Goal: Obtain resource: Download file/media

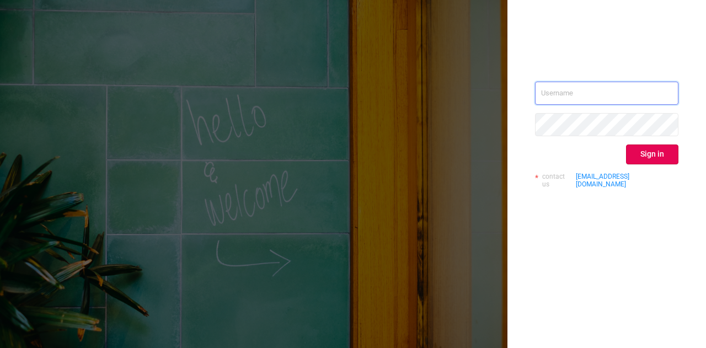
click at [624, 91] on input "text" at bounding box center [606, 93] width 143 height 23
type input "[DOMAIN_NAME][EMAIL_ADDRESS][DOMAIN_NAME]"
click at [653, 161] on button "Sign in" at bounding box center [652, 154] width 52 height 20
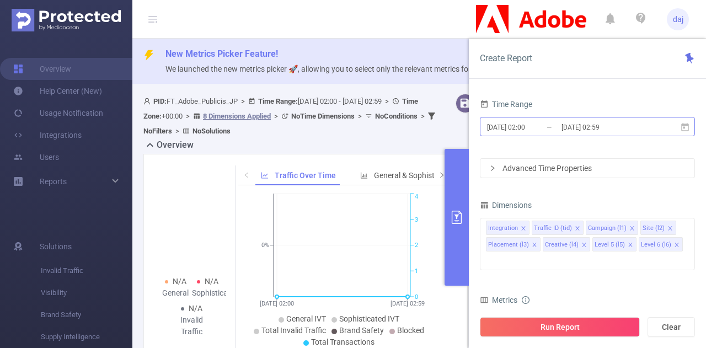
click at [567, 130] on input "[DATE] 02:59" at bounding box center [604, 127] width 89 height 15
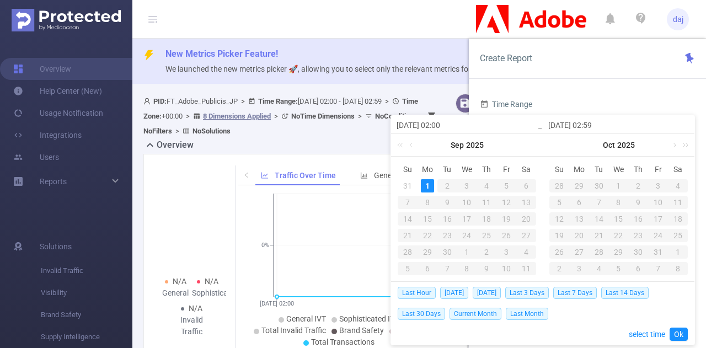
click at [448, 130] on input "[DATE] 02:00" at bounding box center [467, 125] width 141 height 13
click at [409, 143] on link at bounding box center [412, 145] width 10 height 22
click at [523, 234] on div "23" at bounding box center [525, 235] width 13 height 13
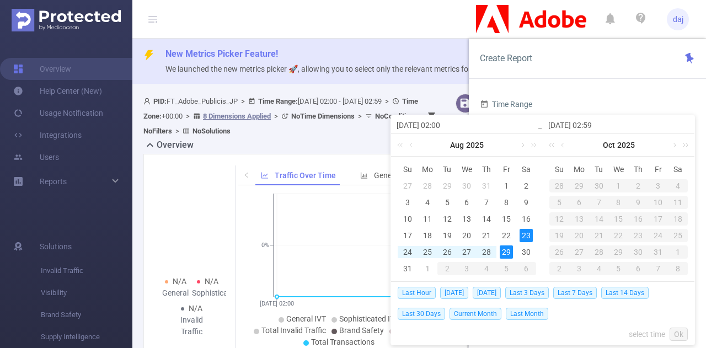
click at [508, 251] on div "29" at bounding box center [506, 251] width 13 height 13
type input "[DATE] 02:00"
type input "[DATE] 02:59"
type input "[DATE] 02:00"
type input "[DATE] 02:59"
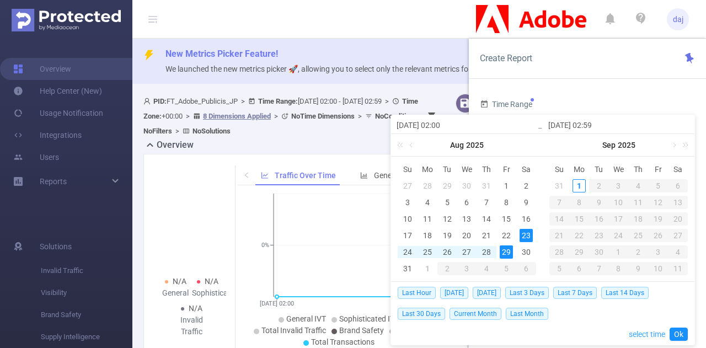
click at [634, 335] on link "select time" at bounding box center [647, 334] width 36 height 21
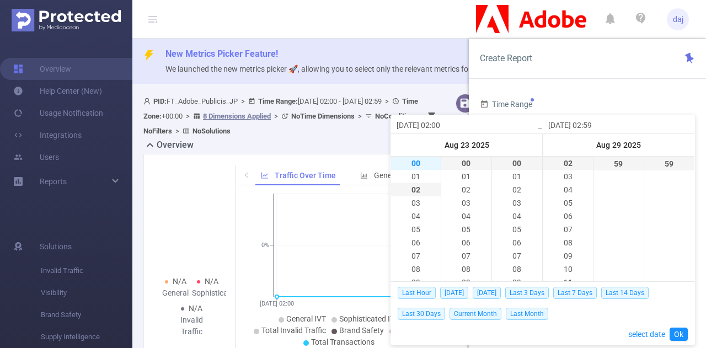
click at [411, 168] on li "00" at bounding box center [416, 163] width 50 height 13
type input "[DATE] 00:00"
click at [565, 167] on li "23" at bounding box center [568, 163] width 50 height 13
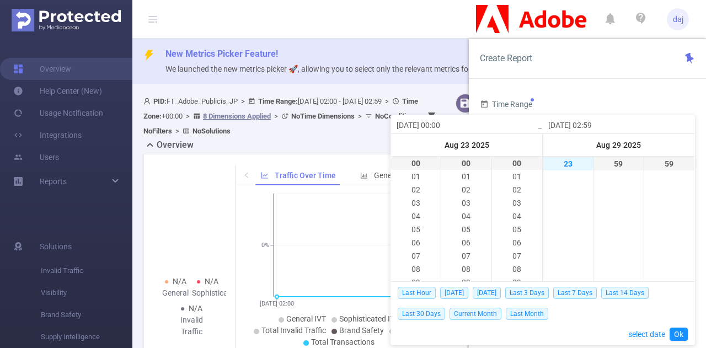
type input "[DATE] 23:59"
click at [681, 337] on link "Ok" at bounding box center [678, 334] width 18 height 13
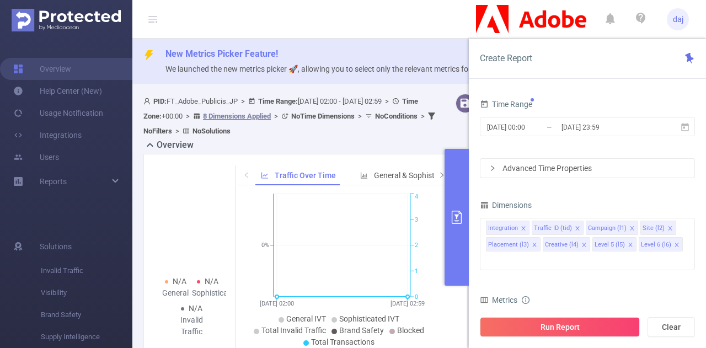
click at [506, 167] on div "Advanced Time Properties" at bounding box center [587, 168] width 214 height 19
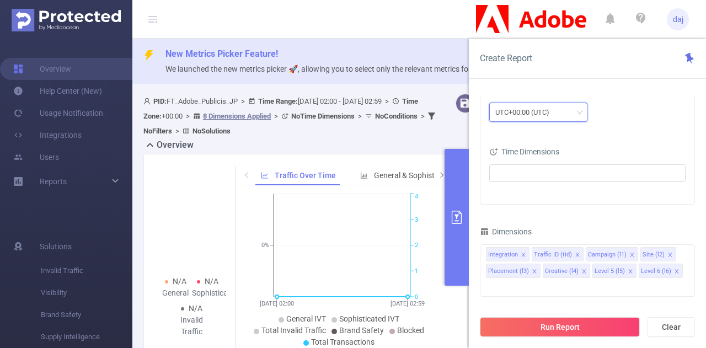
click at [563, 115] on div "UTC+00:00 (UTC)" at bounding box center [538, 112] width 86 height 18
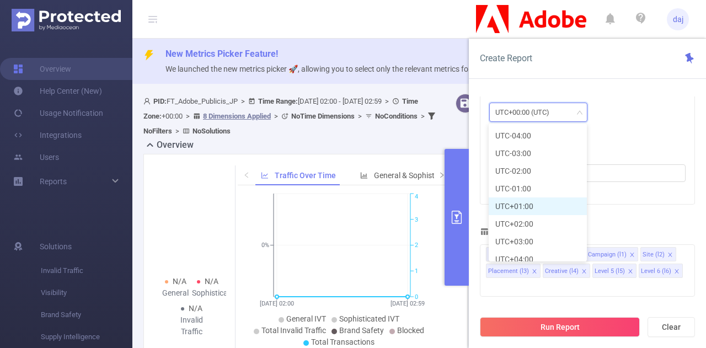
scroll to position [306, 0]
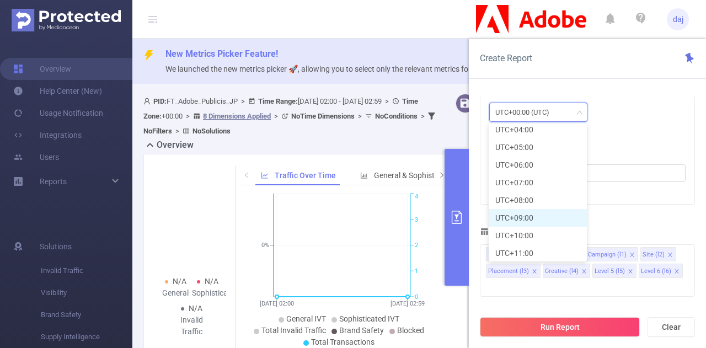
click at [535, 217] on li "UTC+09:00" at bounding box center [538, 218] width 98 height 18
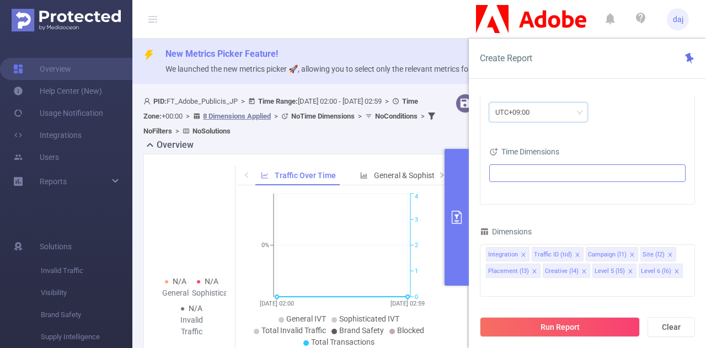
click at [526, 178] on ul at bounding box center [582, 173] width 181 height 17
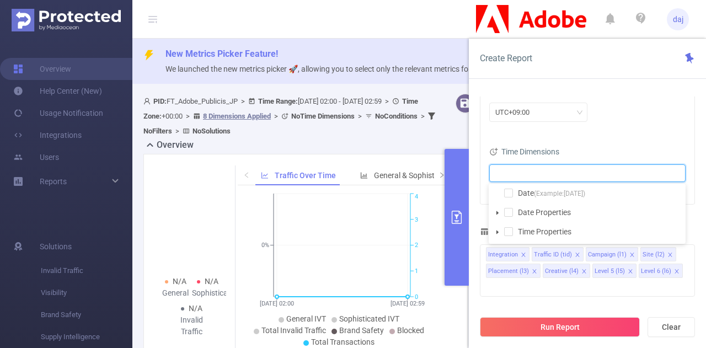
click at [497, 213] on icon "icon: caret-down" at bounding box center [497, 213] width 2 height 4
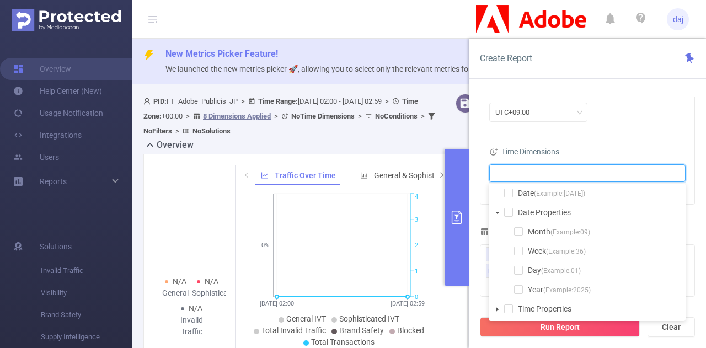
click at [497, 213] on icon "icon: caret-down" at bounding box center [498, 213] width 6 height 6
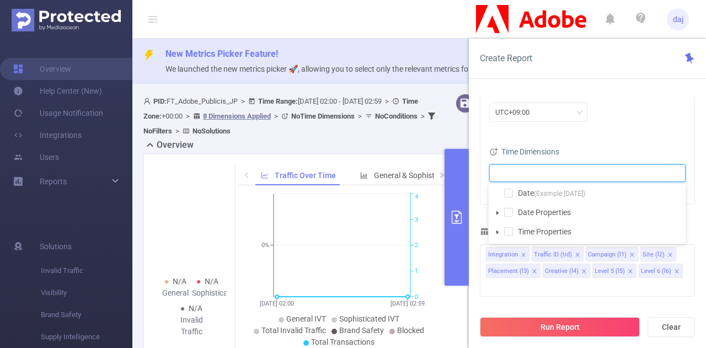
click at [498, 234] on icon "icon: caret-down" at bounding box center [498, 232] width 6 height 6
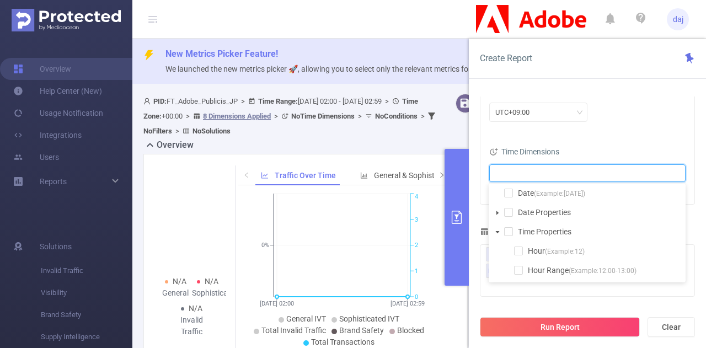
click at [498, 234] on icon "icon: caret-down" at bounding box center [498, 232] width 6 height 6
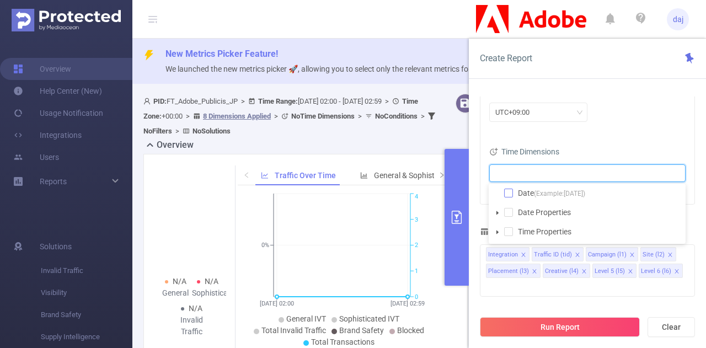
click at [511, 194] on span at bounding box center [508, 193] width 9 height 9
click at [630, 142] on div "Time Zone UTC+09:00 Time Dimensions Date" at bounding box center [587, 138] width 214 height 131
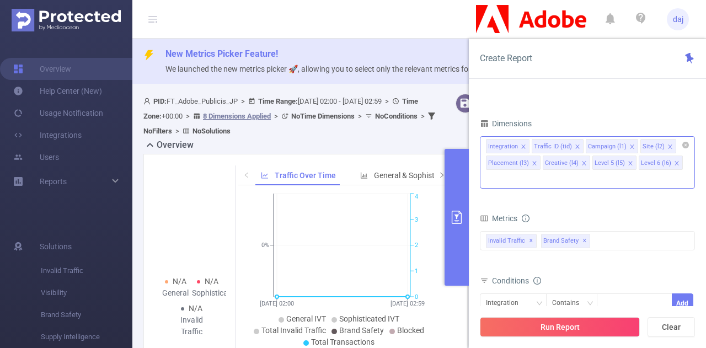
click at [523, 147] on icon "icon: close" at bounding box center [524, 147] width 6 height 6
click at [537, 160] on icon "icon: close" at bounding box center [535, 163] width 6 height 6
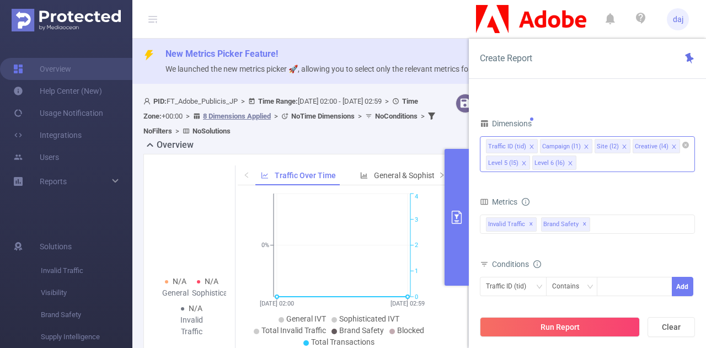
click at [672, 146] on li "Creative (l4)" at bounding box center [656, 146] width 47 height 14
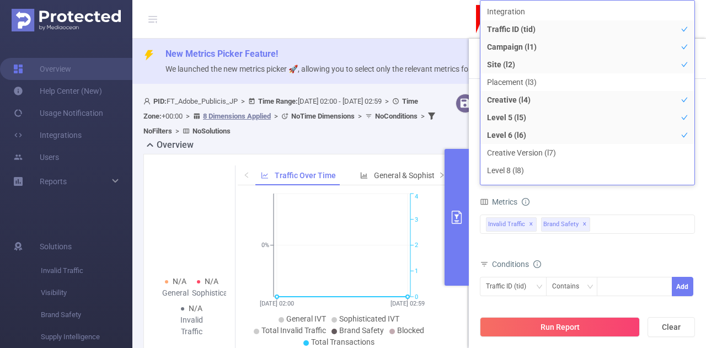
click at [656, 208] on div "Metrics" at bounding box center [587, 203] width 215 height 18
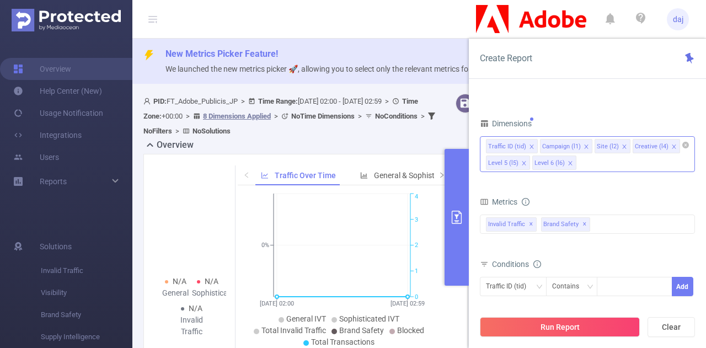
click at [671, 146] on icon "icon: close" at bounding box center [674, 147] width 6 height 6
click at [668, 147] on icon "icon: close" at bounding box center [671, 147] width 6 height 6
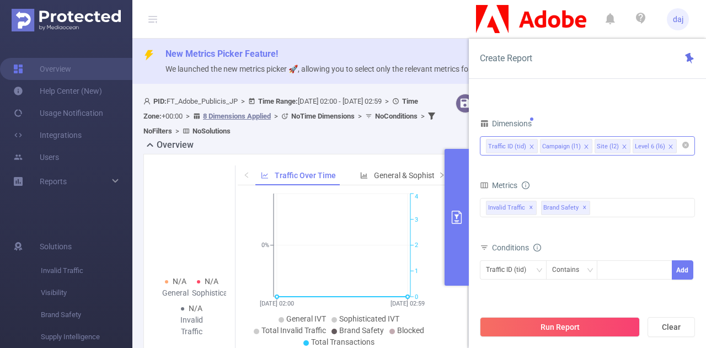
click at [668, 147] on icon "icon: close" at bounding box center [671, 147] width 6 height 6
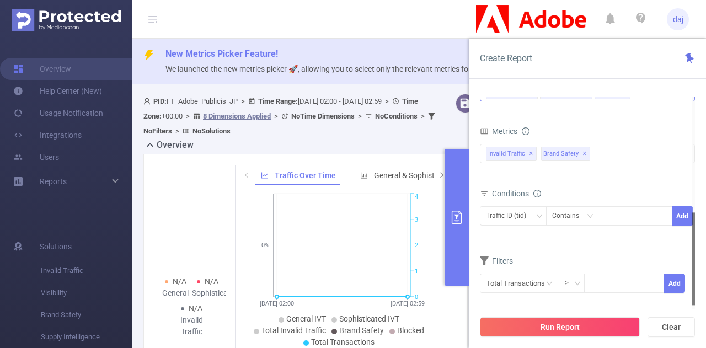
click at [604, 163] on div "Total General IVT Data Centers Disclosed Bots Known Crawlers Irregular Activity…" at bounding box center [587, 160] width 215 height 33
click at [604, 160] on div "Invalid Traffic ✕ Brand Safety ✕" at bounding box center [587, 153] width 215 height 19
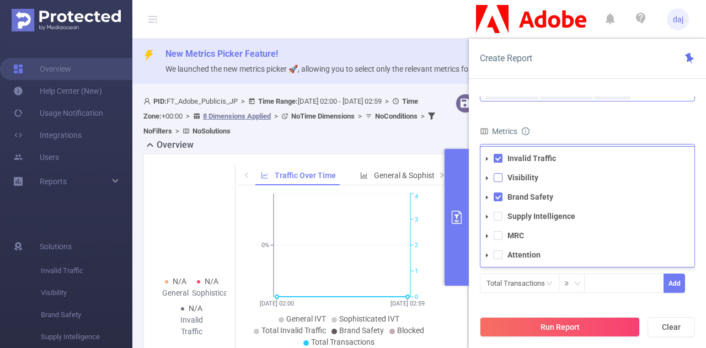
click at [499, 174] on span at bounding box center [498, 177] width 9 height 9
click at [497, 216] on span at bounding box center [498, 216] width 9 height 9
click at [497, 239] on span at bounding box center [498, 235] width 9 height 9
click at [500, 254] on span at bounding box center [498, 254] width 9 height 9
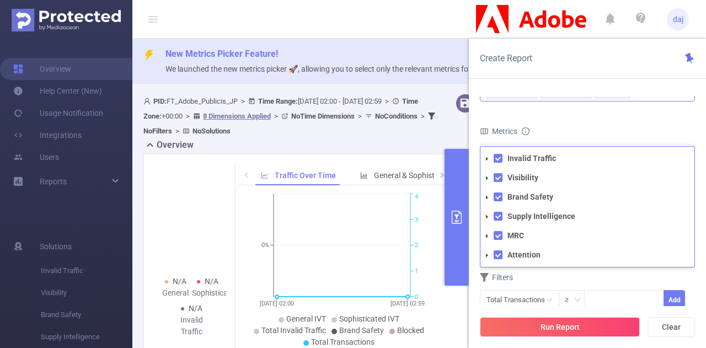
click at [647, 114] on form "Dimensions Traffic ID (tid) Campaign (l1) Site (l2) Metrics Total General IVT D…" at bounding box center [587, 193] width 215 height 262
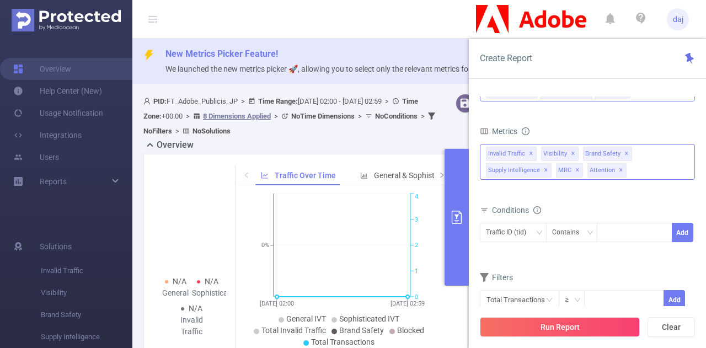
click at [531, 155] on span "✕" at bounding box center [531, 153] width 4 height 13
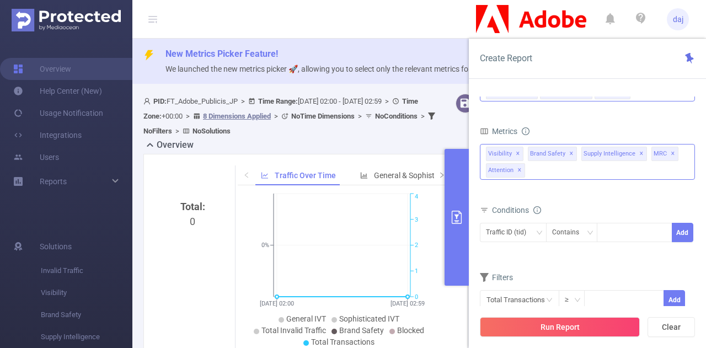
click at [516, 152] on span "✕" at bounding box center [518, 153] width 4 height 13
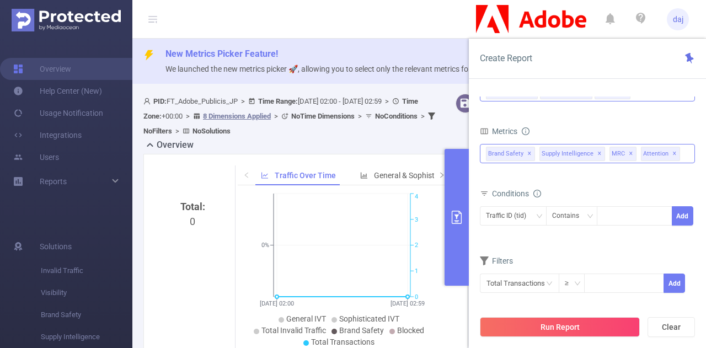
click at [527, 155] on span "✕" at bounding box center [529, 153] width 4 height 13
click at [544, 154] on span "✕" at bounding box center [546, 153] width 4 height 13
click at [506, 155] on span "✕" at bounding box center [507, 153] width 4 height 13
click at [519, 153] on span "✕" at bounding box center [519, 153] width 4 height 13
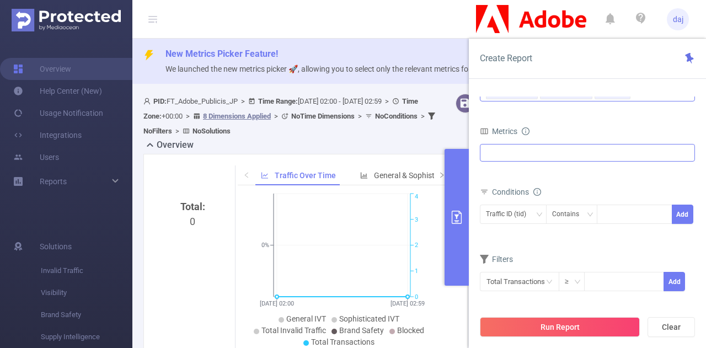
click at [524, 154] on div "Invalid Traffic Visibility Brand Safety Supply Intelligence MRC Attention" at bounding box center [587, 153] width 215 height 18
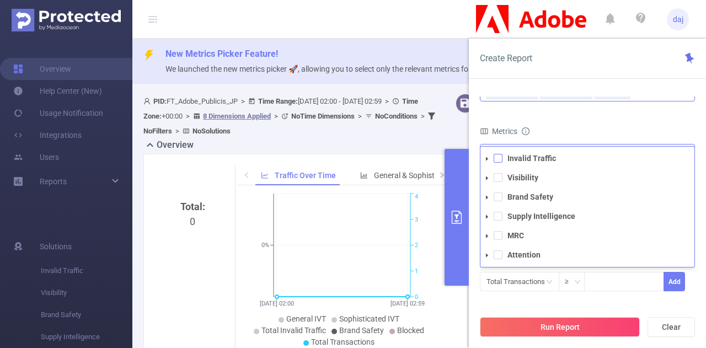
click at [501, 157] on span at bounding box center [498, 158] width 9 height 9
click at [499, 178] on span at bounding box center [498, 177] width 9 height 9
click at [497, 200] on span at bounding box center [498, 196] width 9 height 9
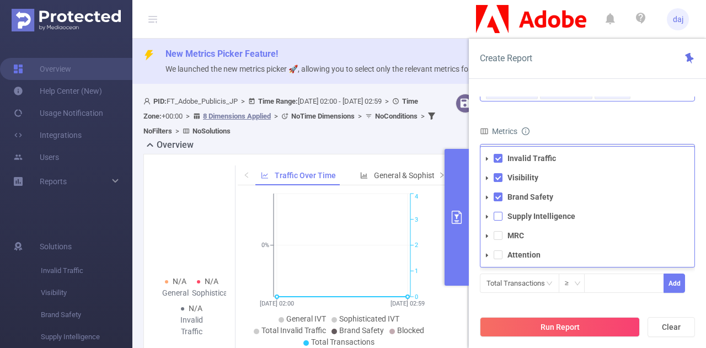
click at [496, 215] on span at bounding box center [498, 216] width 9 height 9
click at [496, 232] on span at bounding box center [498, 235] width 9 height 9
click at [497, 253] on span at bounding box center [498, 254] width 9 height 9
click at [678, 114] on form "Dimensions Traffic ID (tid) Campaign (l1) Site (l2) Metrics Total General IVT D…" at bounding box center [587, 193] width 215 height 262
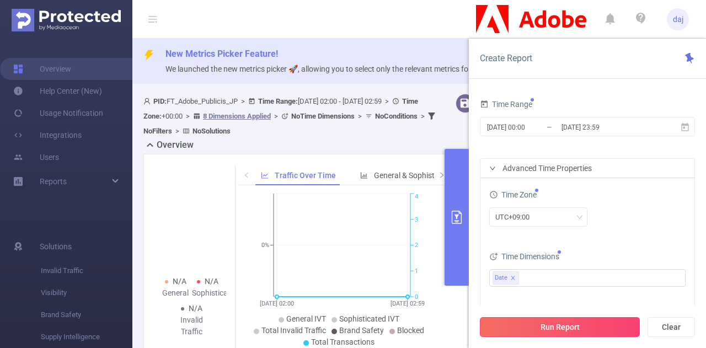
click at [583, 324] on button "Run Report" at bounding box center [560, 327] width 160 height 20
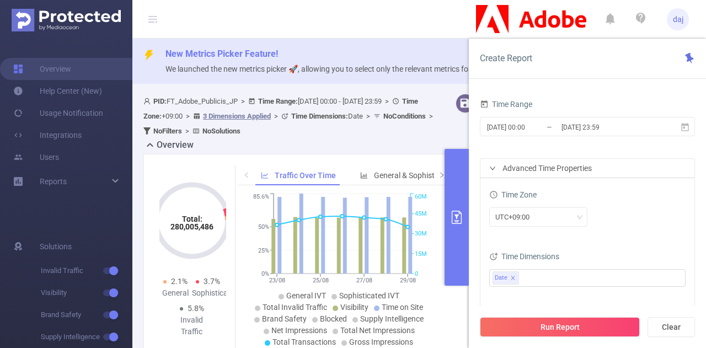
click at [456, 182] on button "primary" at bounding box center [456, 217] width 24 height 137
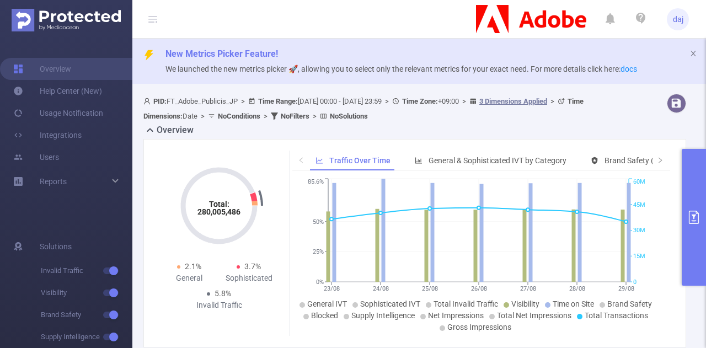
scroll to position [215, 0]
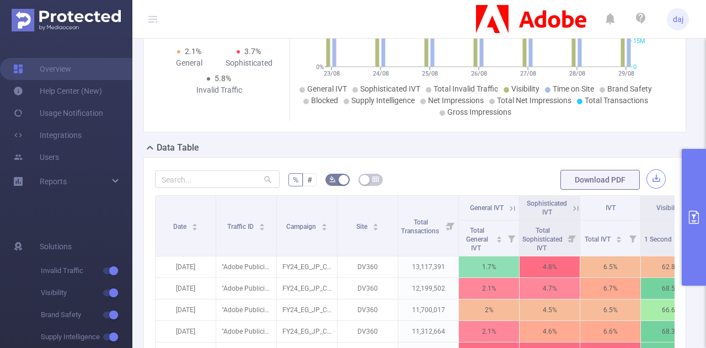
click at [650, 175] on button "button" at bounding box center [655, 178] width 19 height 19
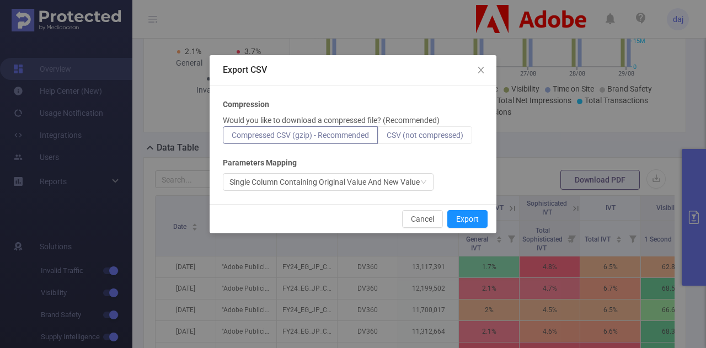
click at [437, 135] on span "CSV (not compressed)" at bounding box center [425, 135] width 77 height 9
click at [387, 138] on input "CSV (not compressed)" at bounding box center [387, 138] width 0 height 0
click at [479, 219] on button "Export" at bounding box center [467, 219] width 40 height 18
